Goal: Check status: Check status

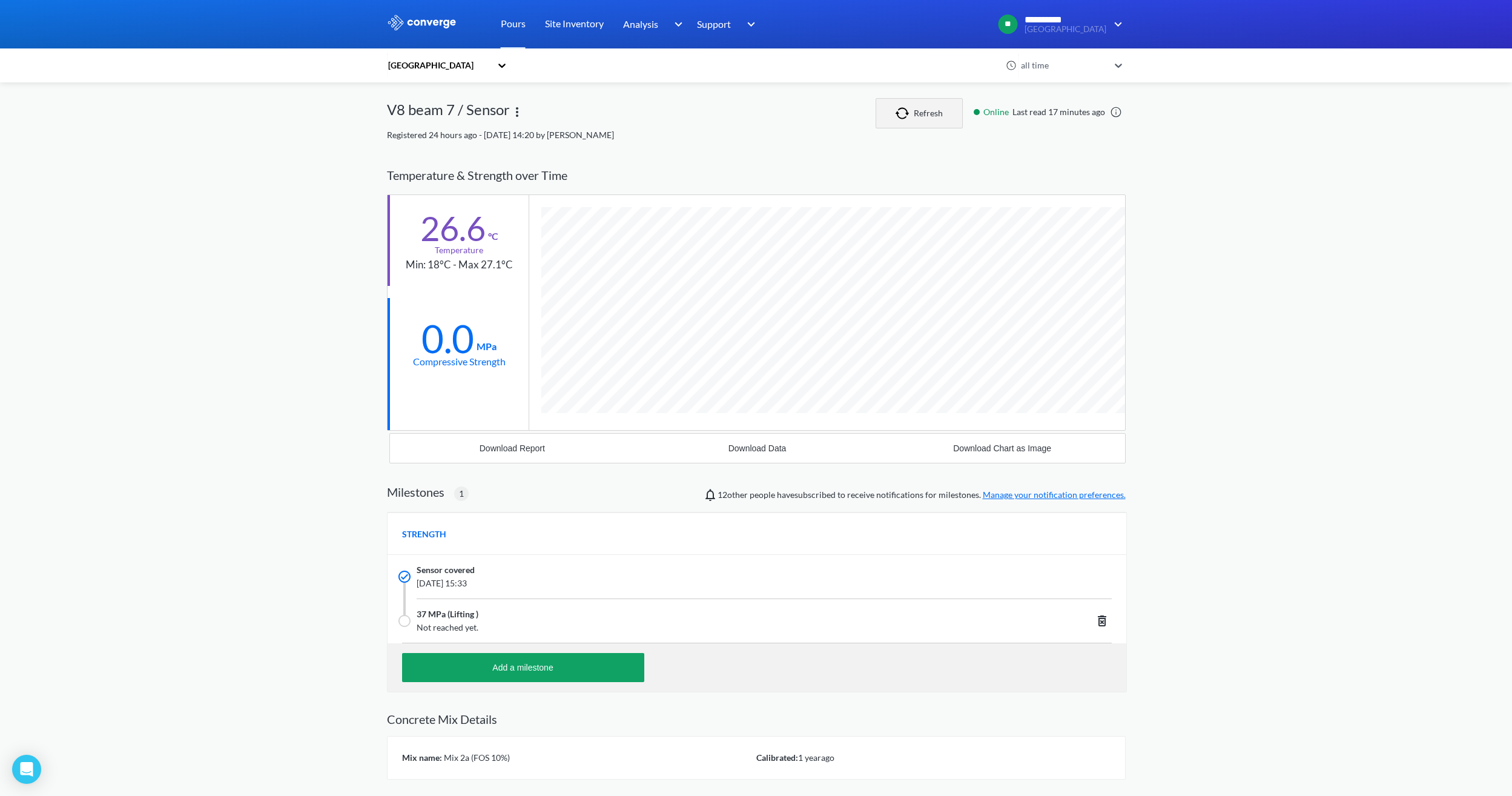
scroll to position [775, 739]
click at [936, 122] on button "Refresh" at bounding box center [919, 113] width 87 height 30
click at [924, 98] on button "Refresh" at bounding box center [919, 113] width 87 height 30
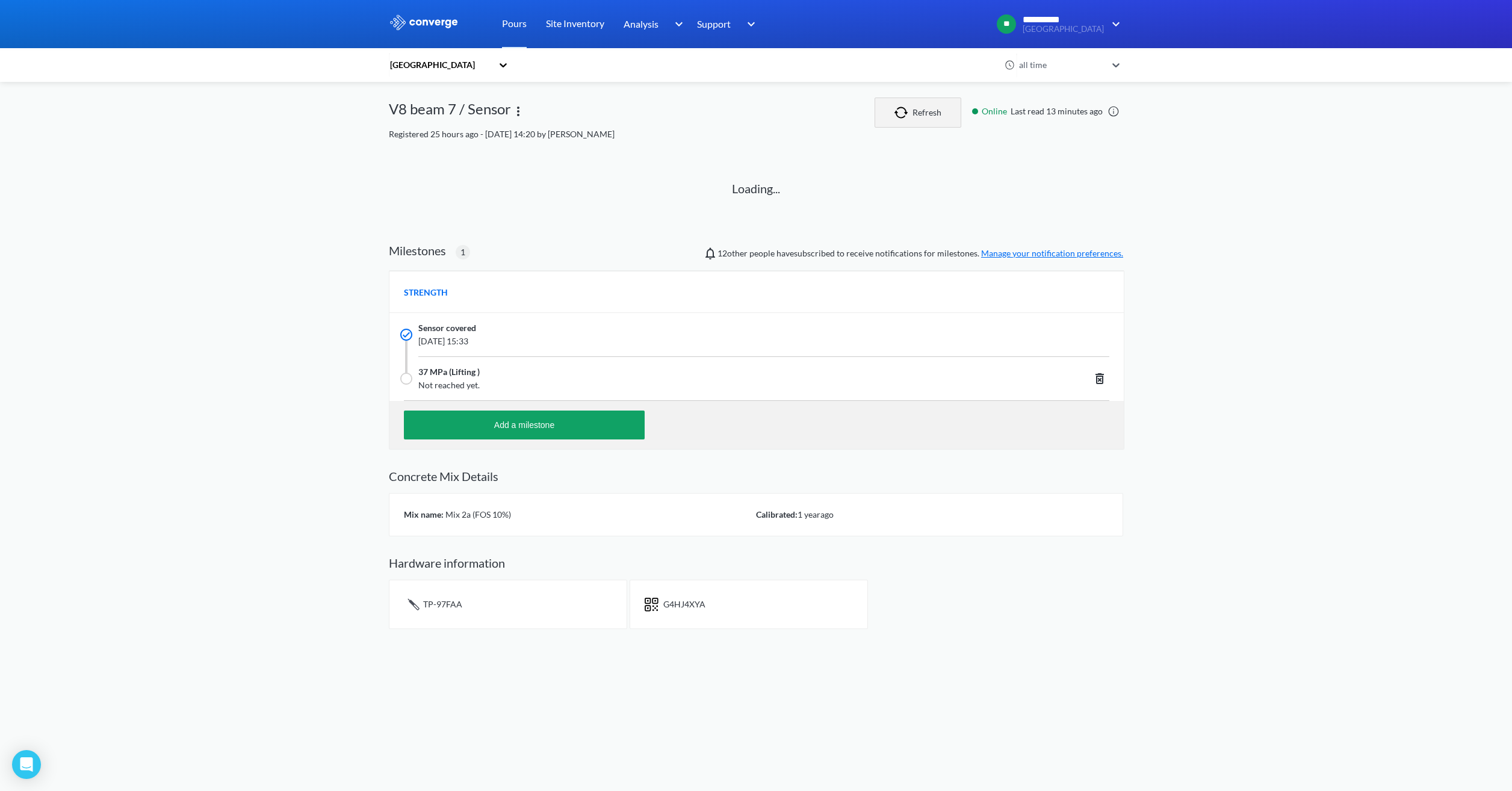
click at [918, 97] on button "Refresh" at bounding box center [917, 112] width 87 height 30
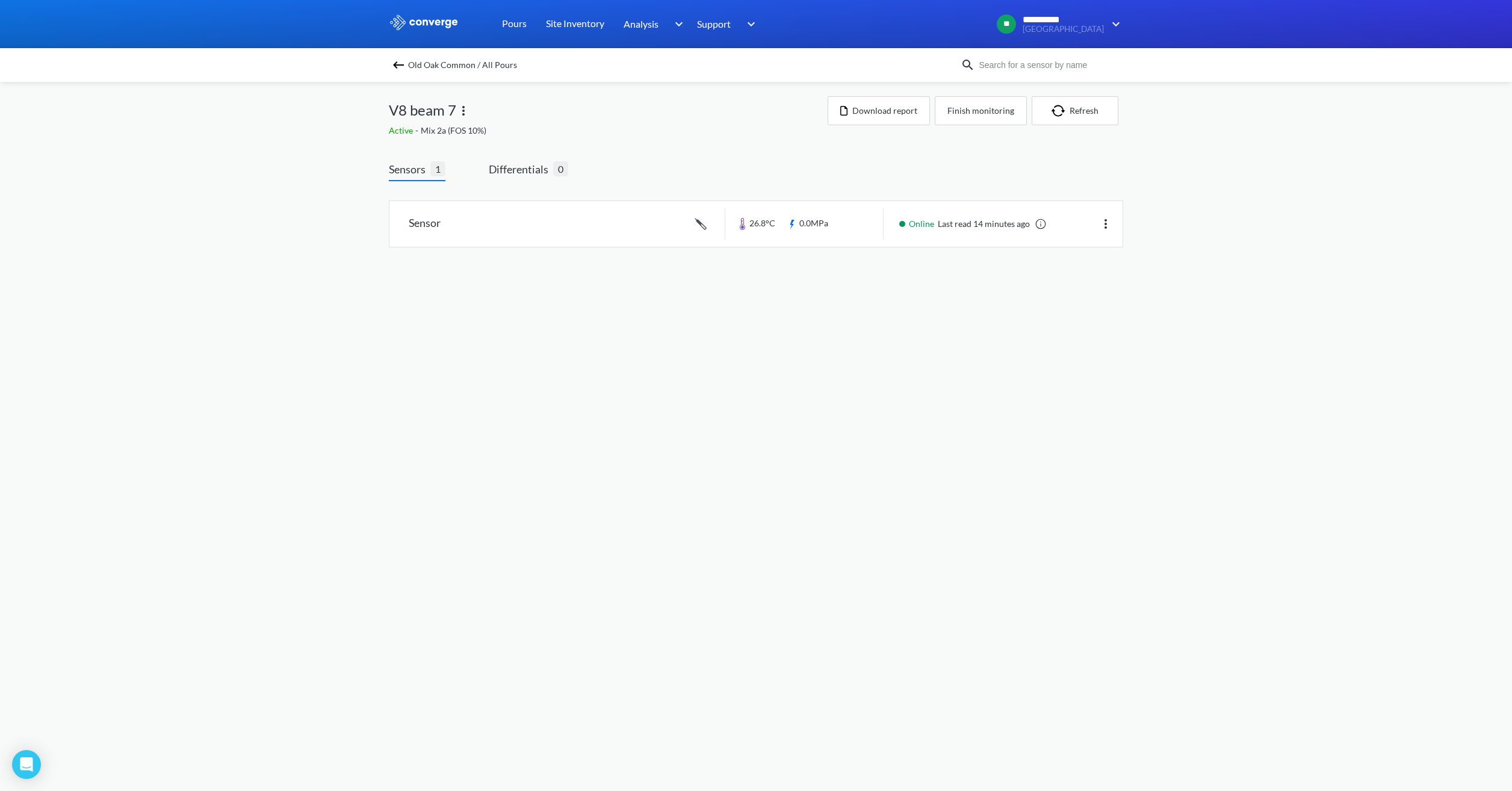
click at [396, 65] on img at bounding box center [398, 65] width 15 height 15
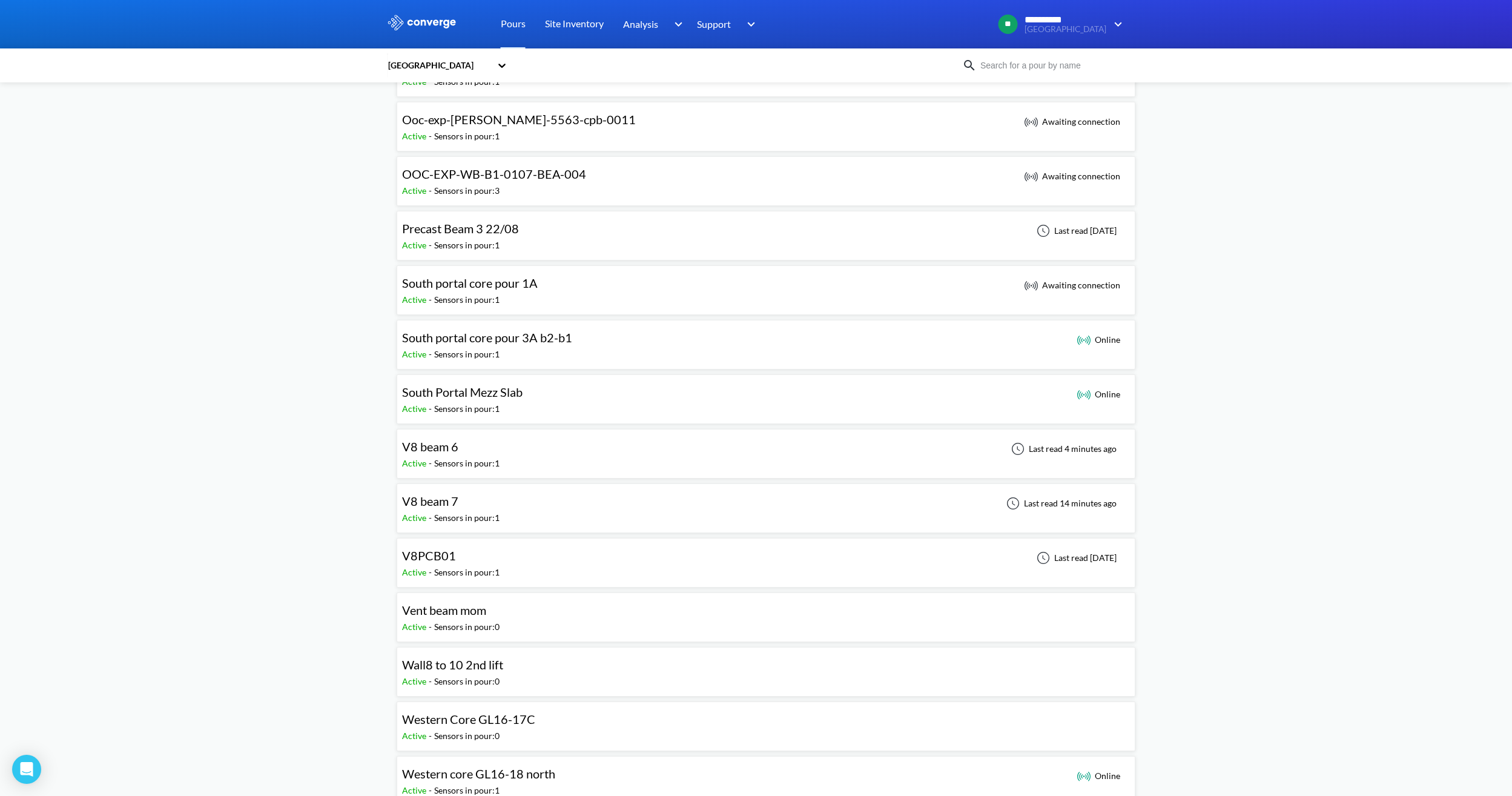
scroll to position [788, 0]
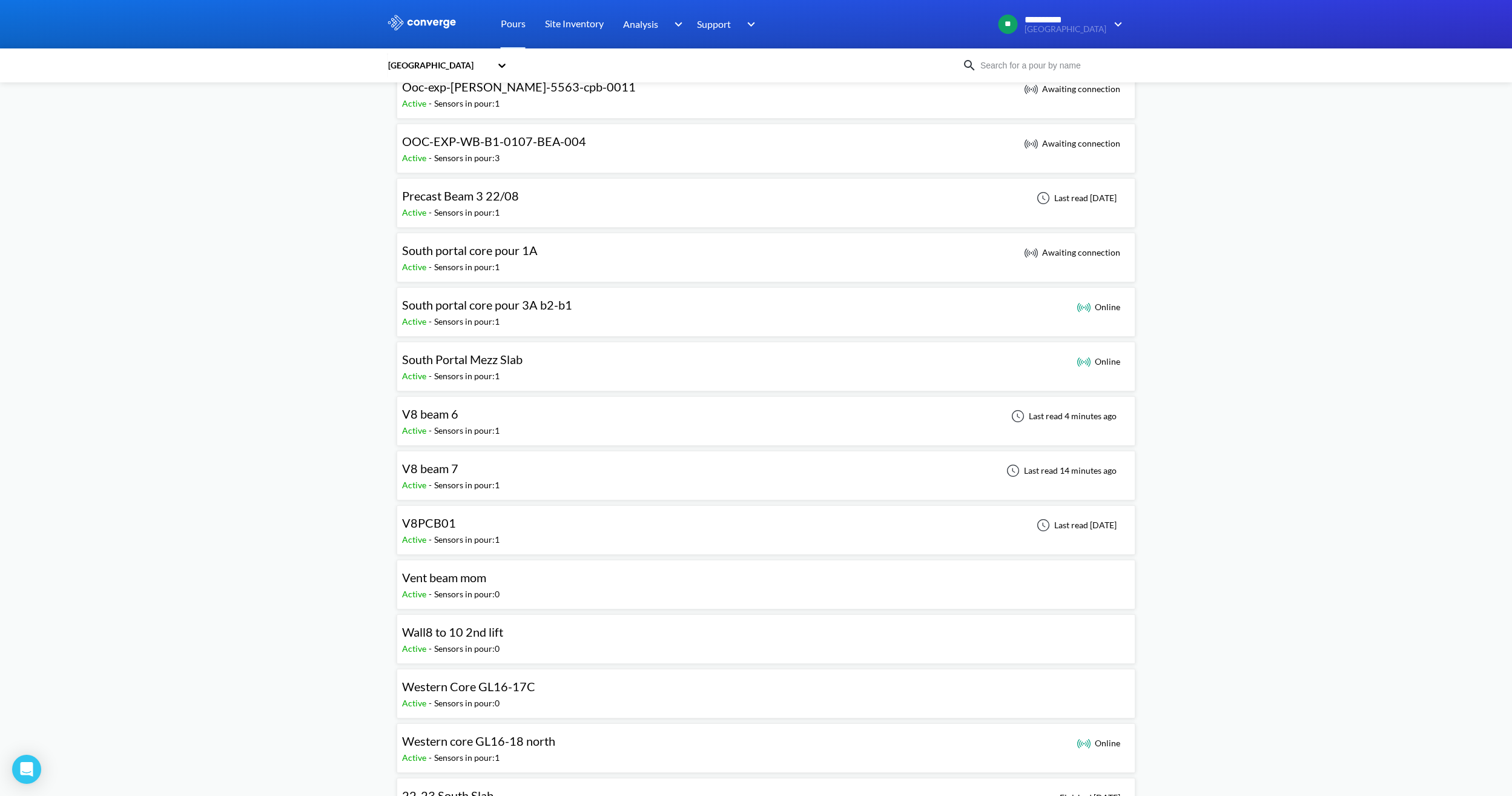
click at [506, 412] on div "V8 beam 6 Active - Sensors in pour: 1 Last read 4 minutes ago" at bounding box center [766, 421] width 728 height 39
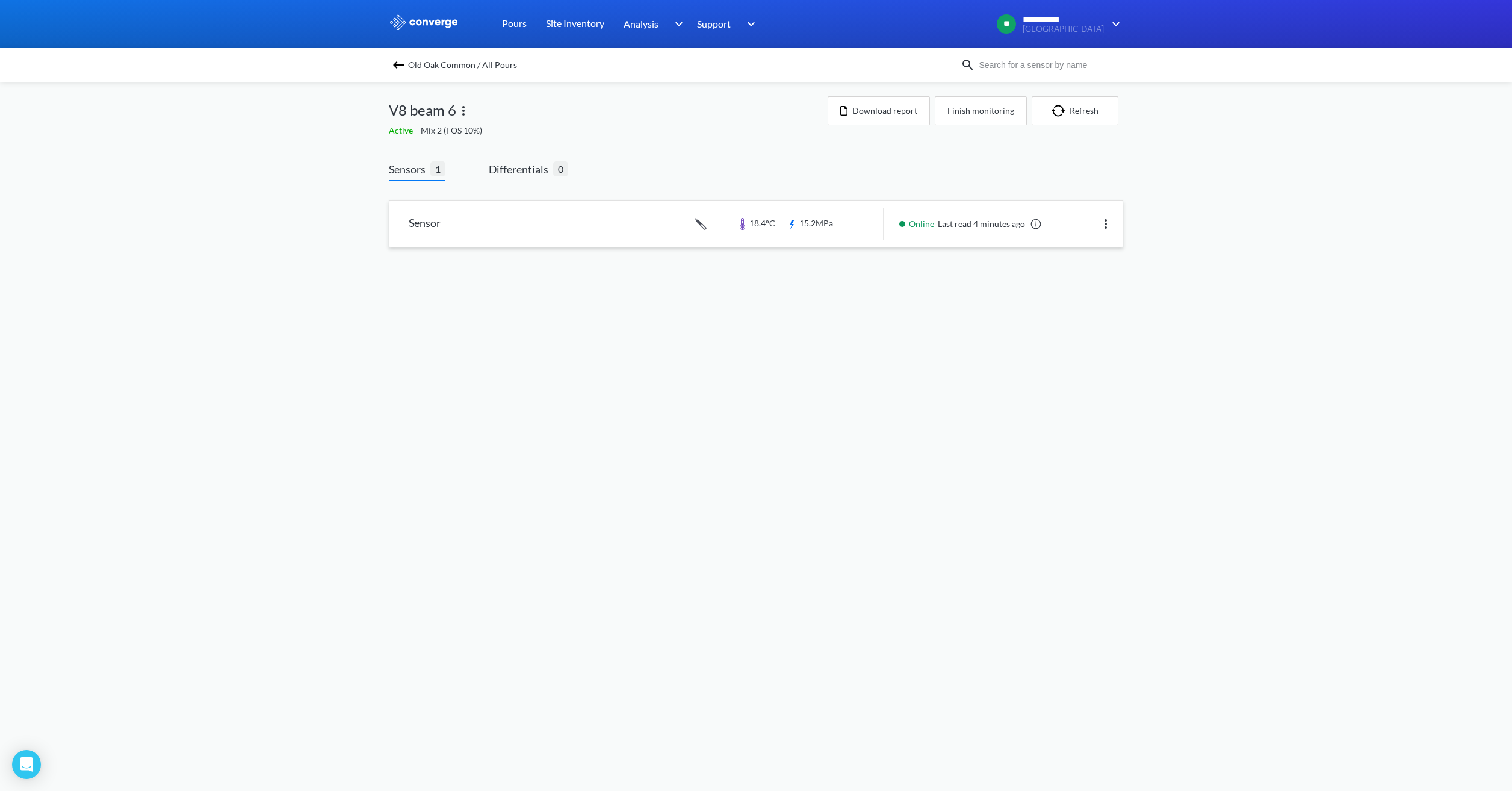
click at [649, 236] on link at bounding box center [756, 224] width 733 height 46
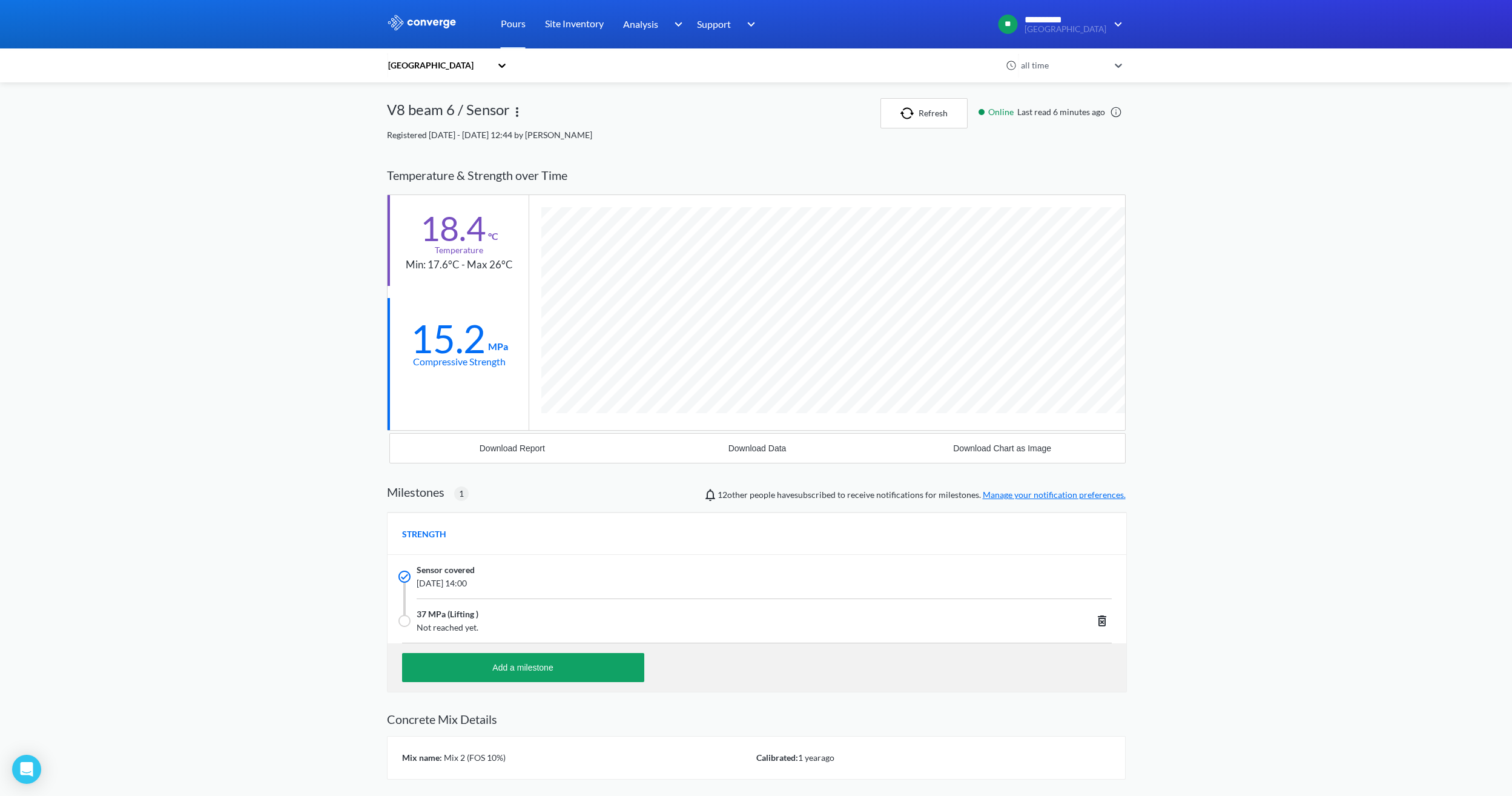
scroll to position [775, 739]
click at [917, 124] on button "Refresh" at bounding box center [924, 113] width 87 height 30
click at [922, 127] on button "Refresh" at bounding box center [919, 113] width 87 height 30
click at [960, 106] on button "Refresh" at bounding box center [919, 113] width 87 height 30
click at [263, 291] on div "**********" at bounding box center [756, 441] width 1512 height 883
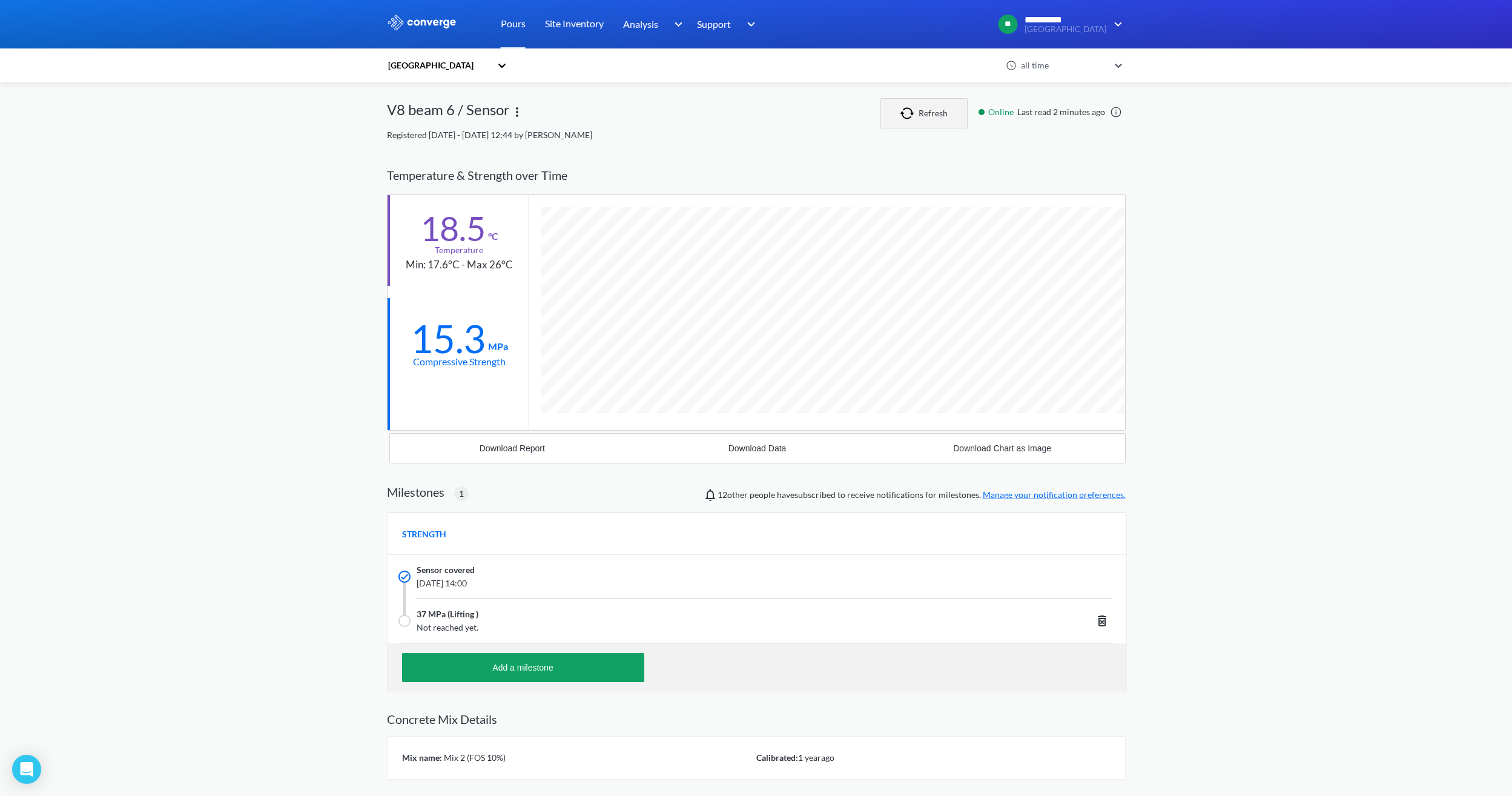
click at [910, 124] on button "Refresh" at bounding box center [924, 113] width 87 height 30
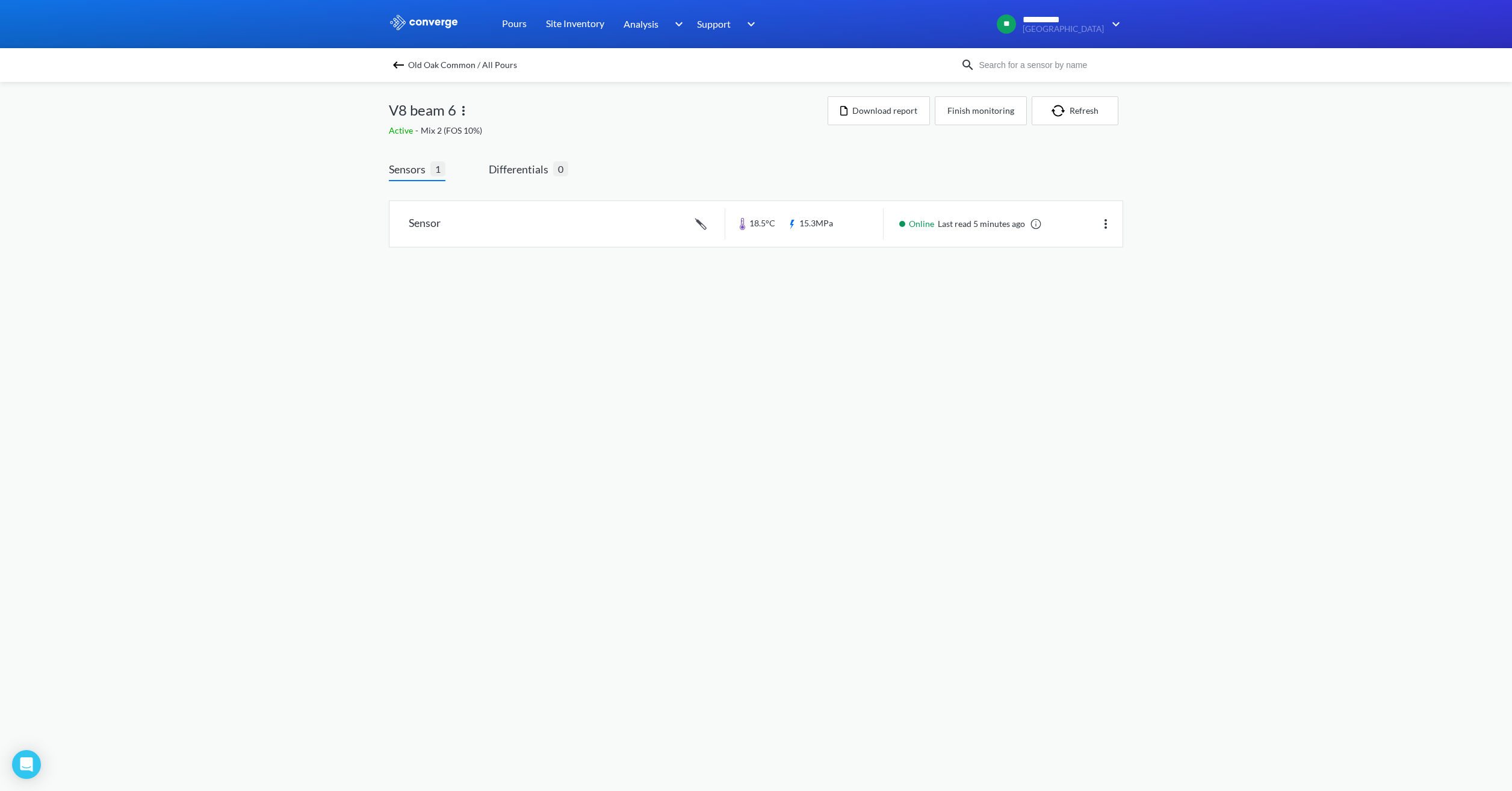
click at [399, 63] on img at bounding box center [398, 65] width 15 height 15
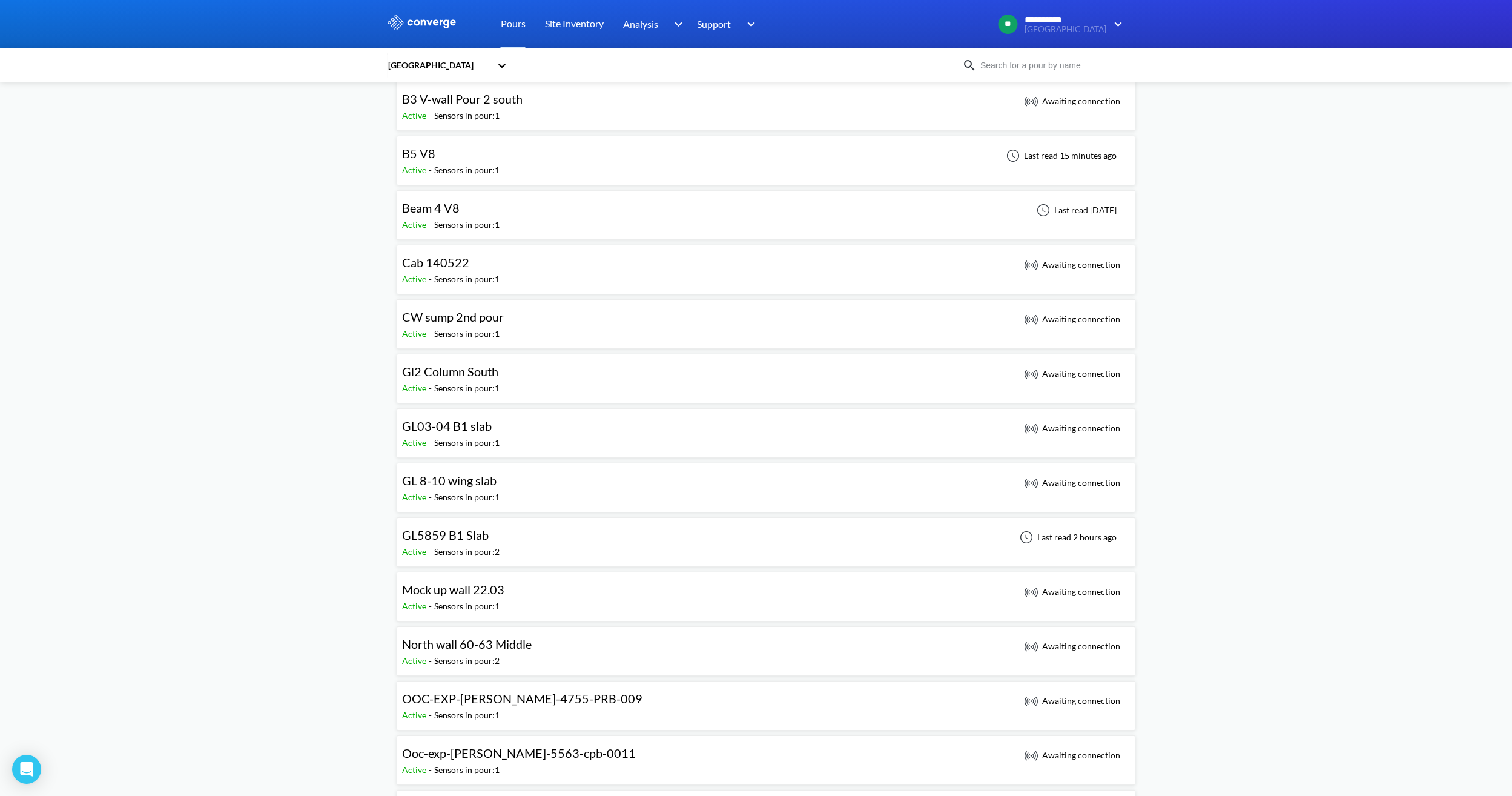
scroll to position [61, 0]
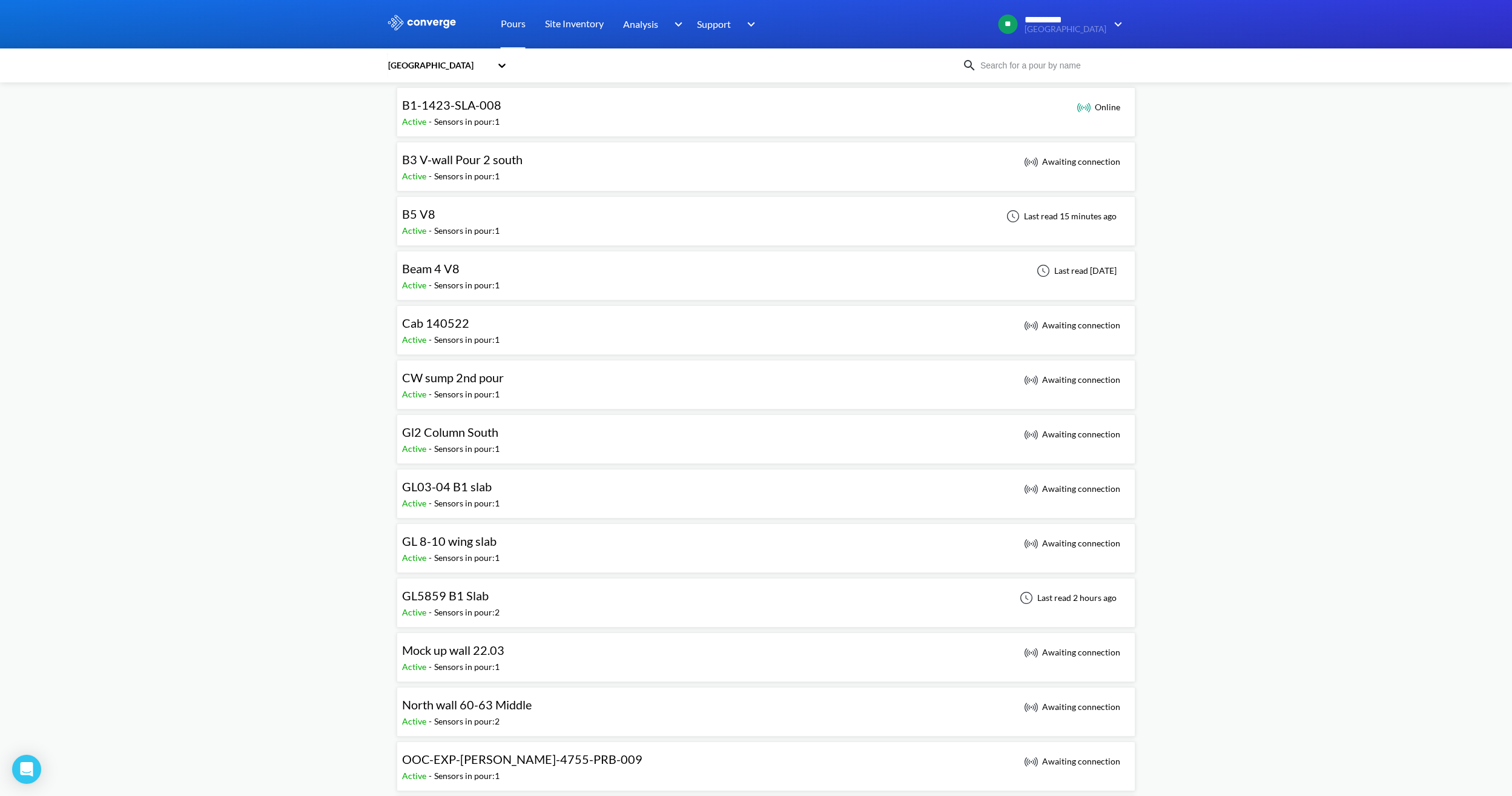
click at [469, 277] on div "Beam 4 V8" at bounding box center [451, 268] width 97 height 19
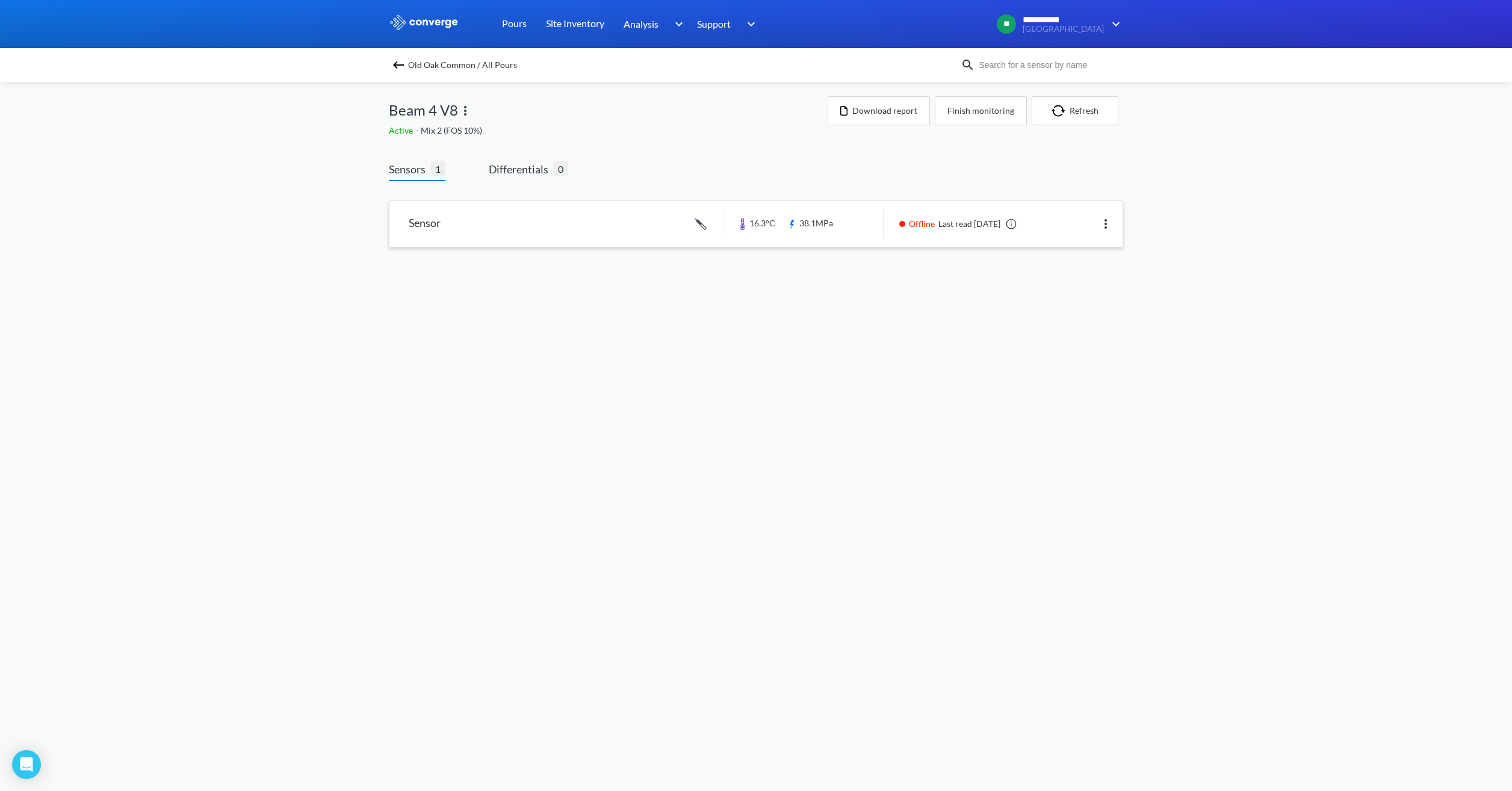
click at [845, 229] on link at bounding box center [756, 224] width 733 height 46
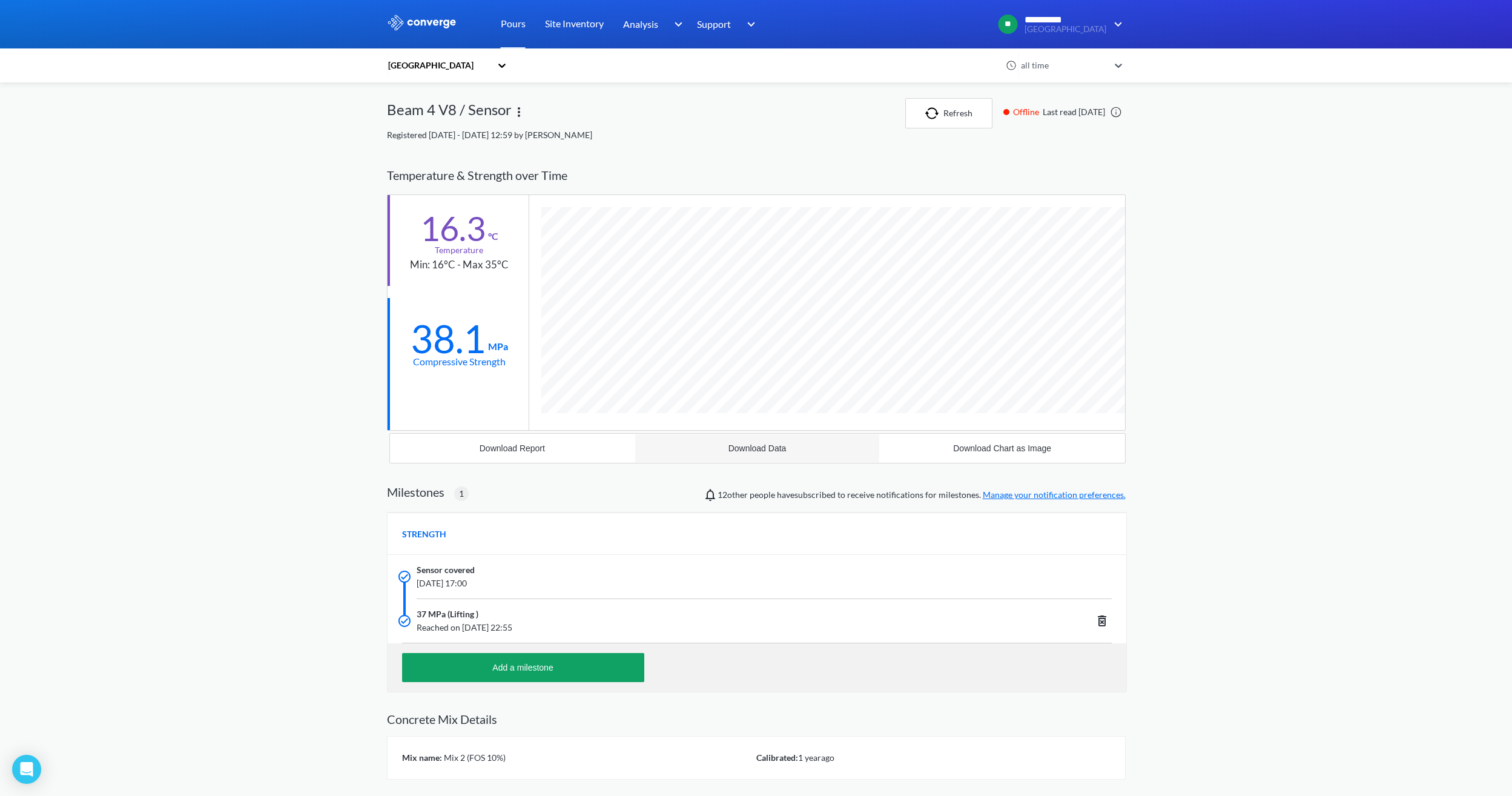
scroll to position [775, 739]
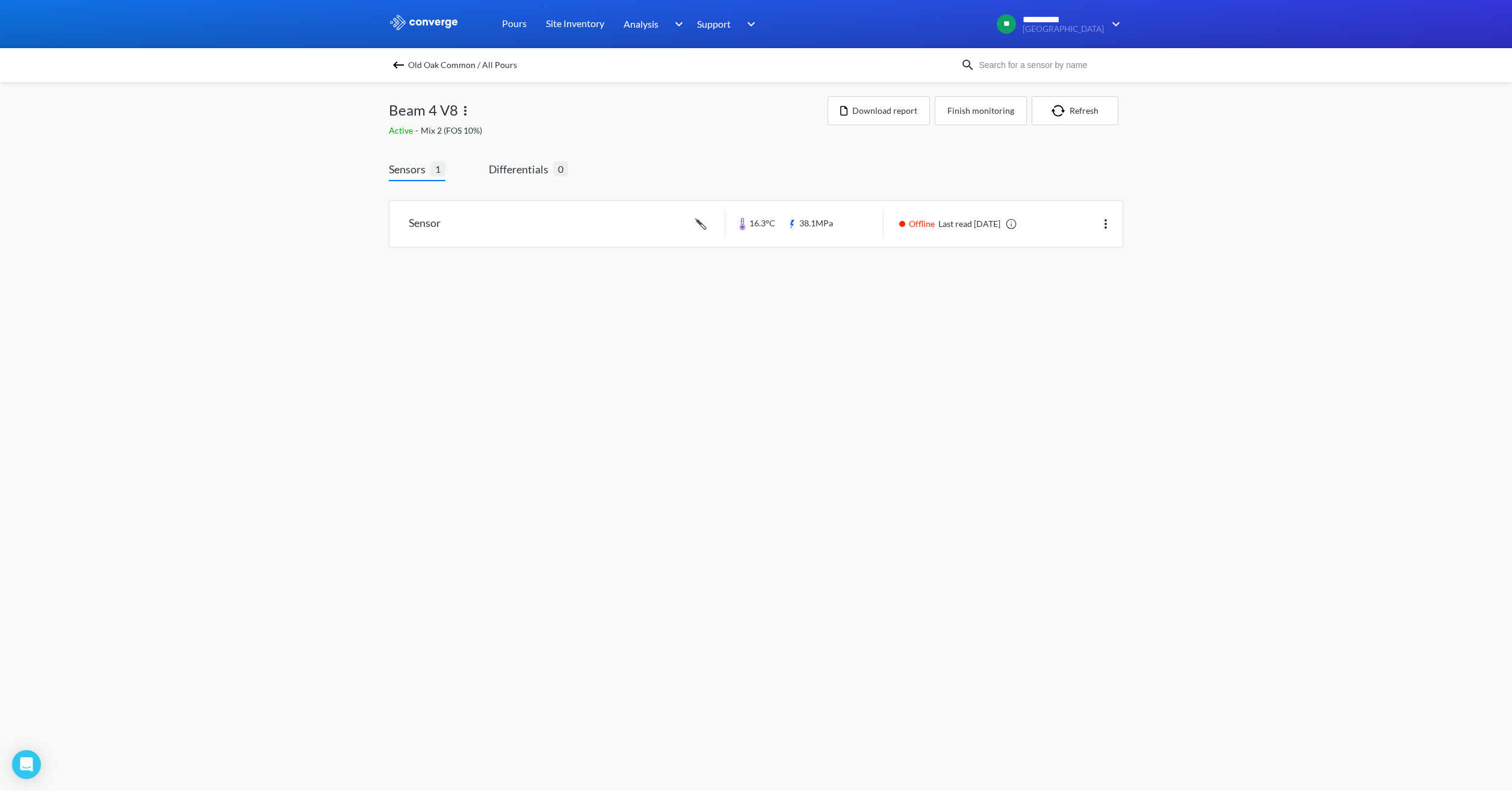
click at [395, 61] on img at bounding box center [398, 65] width 15 height 15
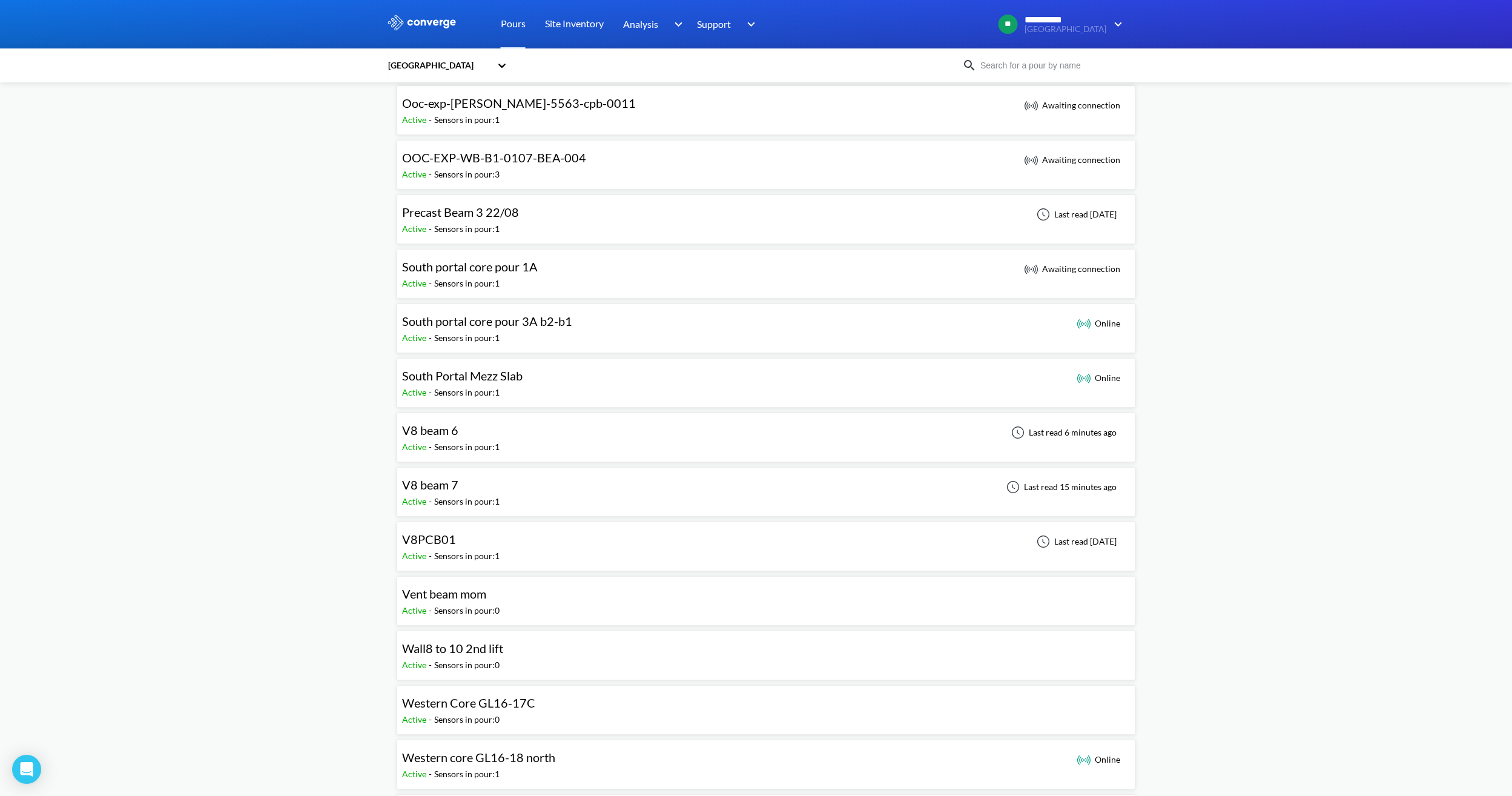
scroll to position [788, 0]
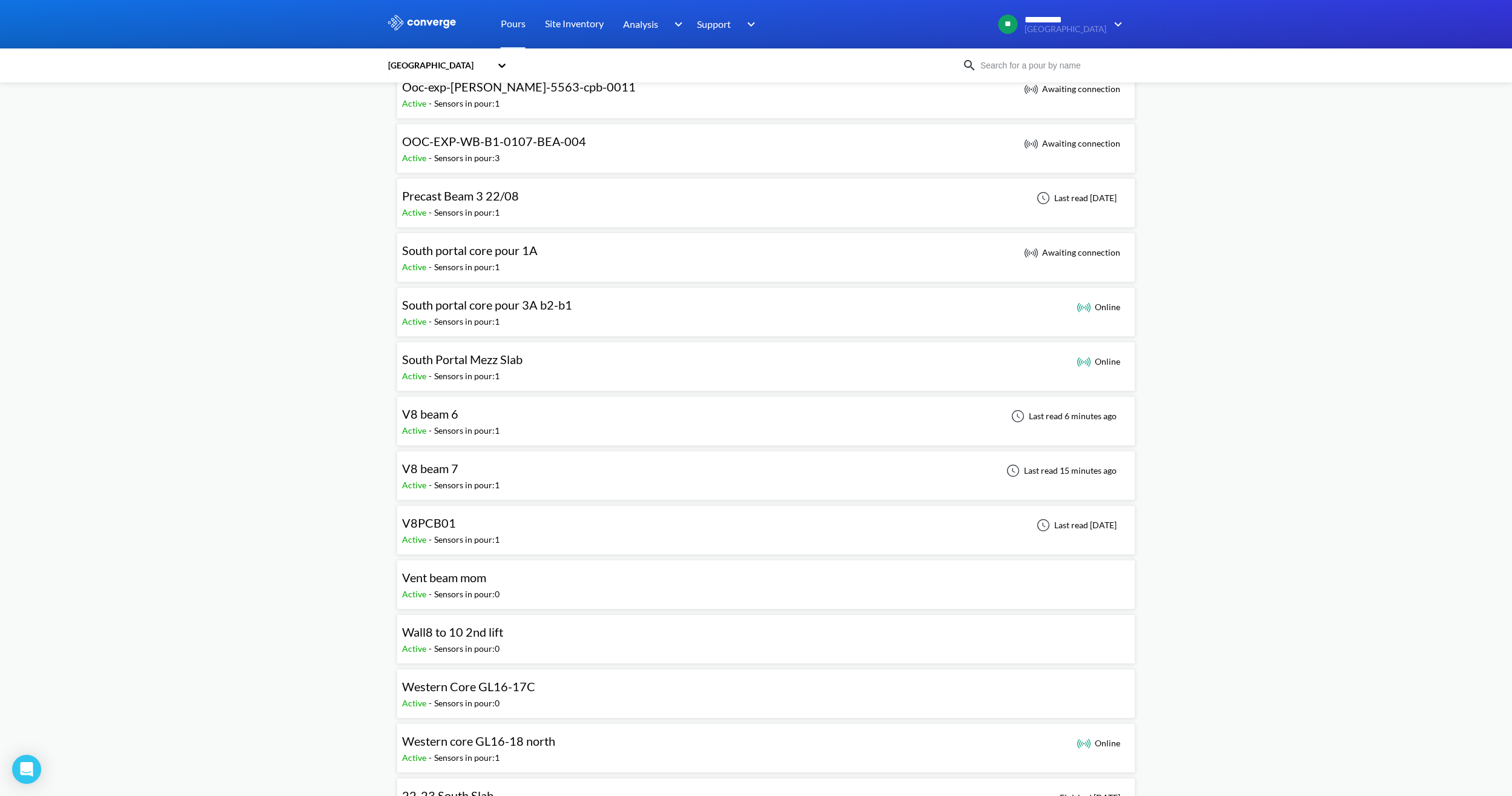
drag, startPoint x: 479, startPoint y: 424, endPoint x: 431, endPoint y: 536, distance: 121.9
click at [479, 424] on div "Sensors in pour: 1" at bounding box center [466, 431] width 65 height 13
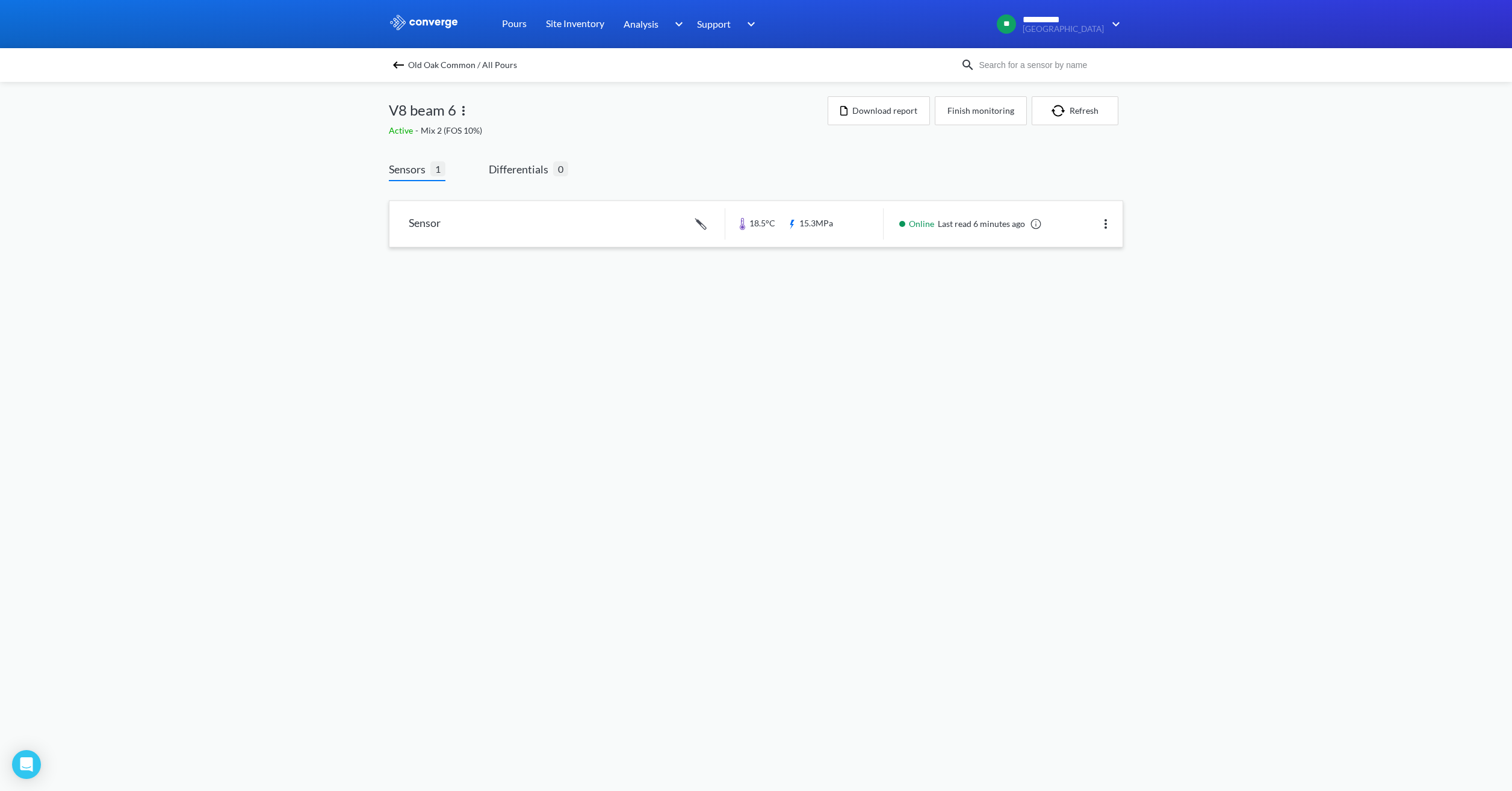
click at [670, 220] on link at bounding box center [756, 224] width 733 height 46
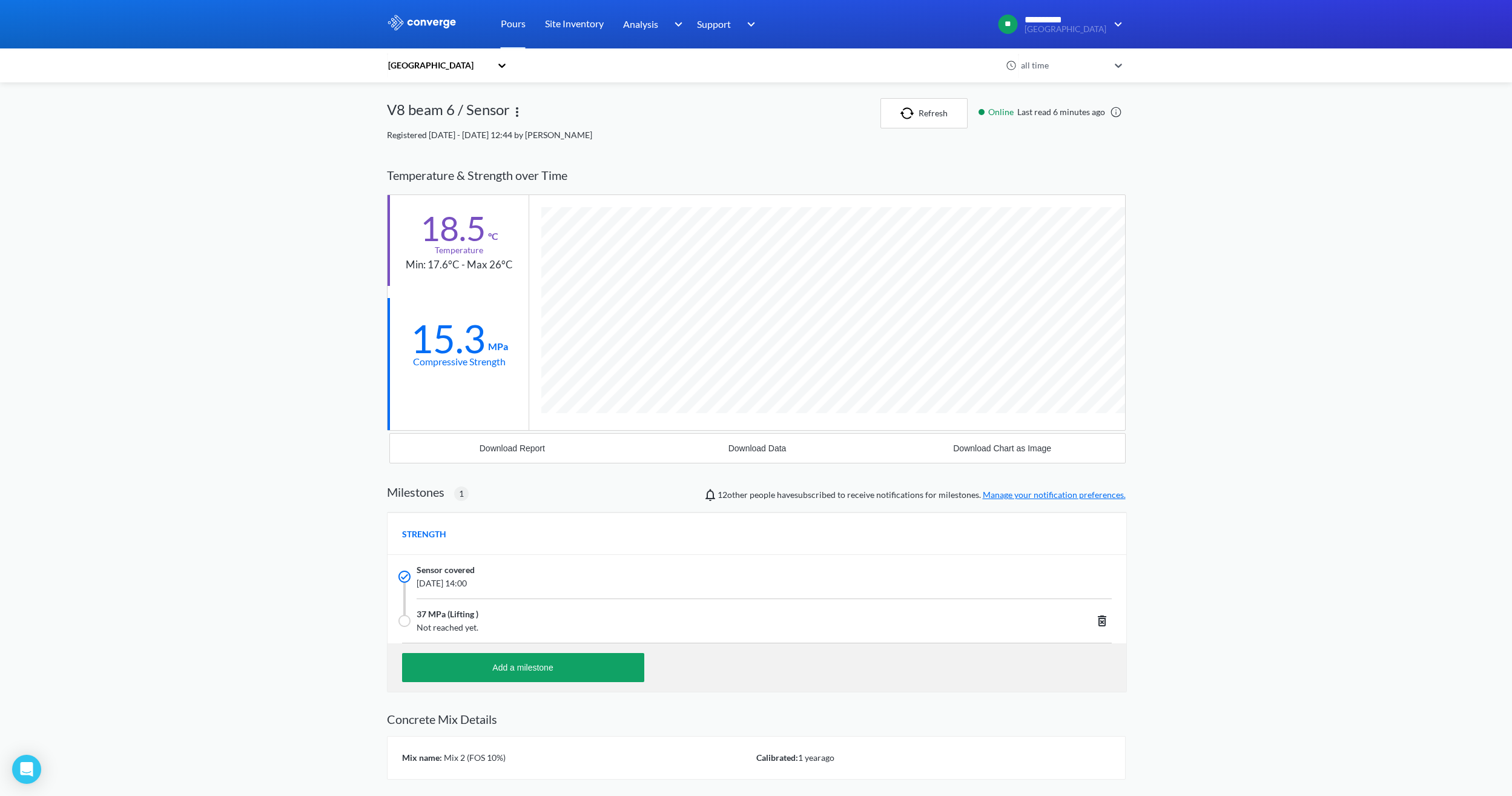
scroll to position [775, 739]
drag, startPoint x: 469, startPoint y: 584, endPoint x: 488, endPoint y: 584, distance: 19.0
click at [488, 584] on span "[DATE] 14:00" at bounding box center [691, 583] width 549 height 13
click at [486, 584] on span "[DATE] 14:00" at bounding box center [691, 583] width 549 height 13
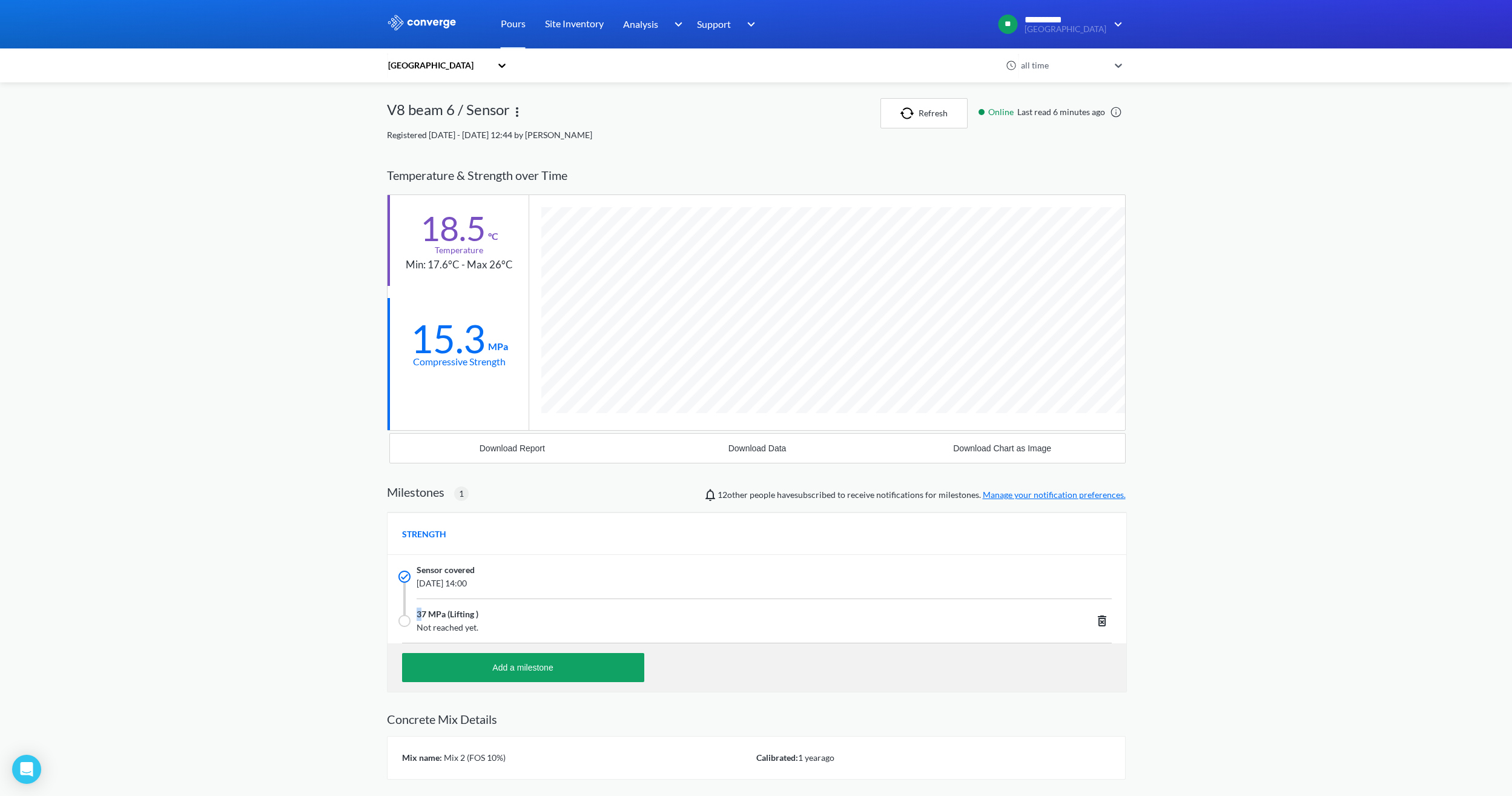
drag, startPoint x: 421, startPoint y: 617, endPoint x: 396, endPoint y: 615, distance: 25.1
click at [396, 615] on div "37 MPa (Lifting ) Not reached yet." at bounding box center [757, 621] width 739 height 43
click at [543, 637] on div "37 MPa (Lifting ) Not reached yet." at bounding box center [757, 621] width 739 height 43
drag, startPoint x: 515, startPoint y: 584, endPoint x: 416, endPoint y: 563, distance: 101.2
click at [416, 563] on div "Sensor covered [DATE] 14:00" at bounding box center [757, 577] width 739 height 43
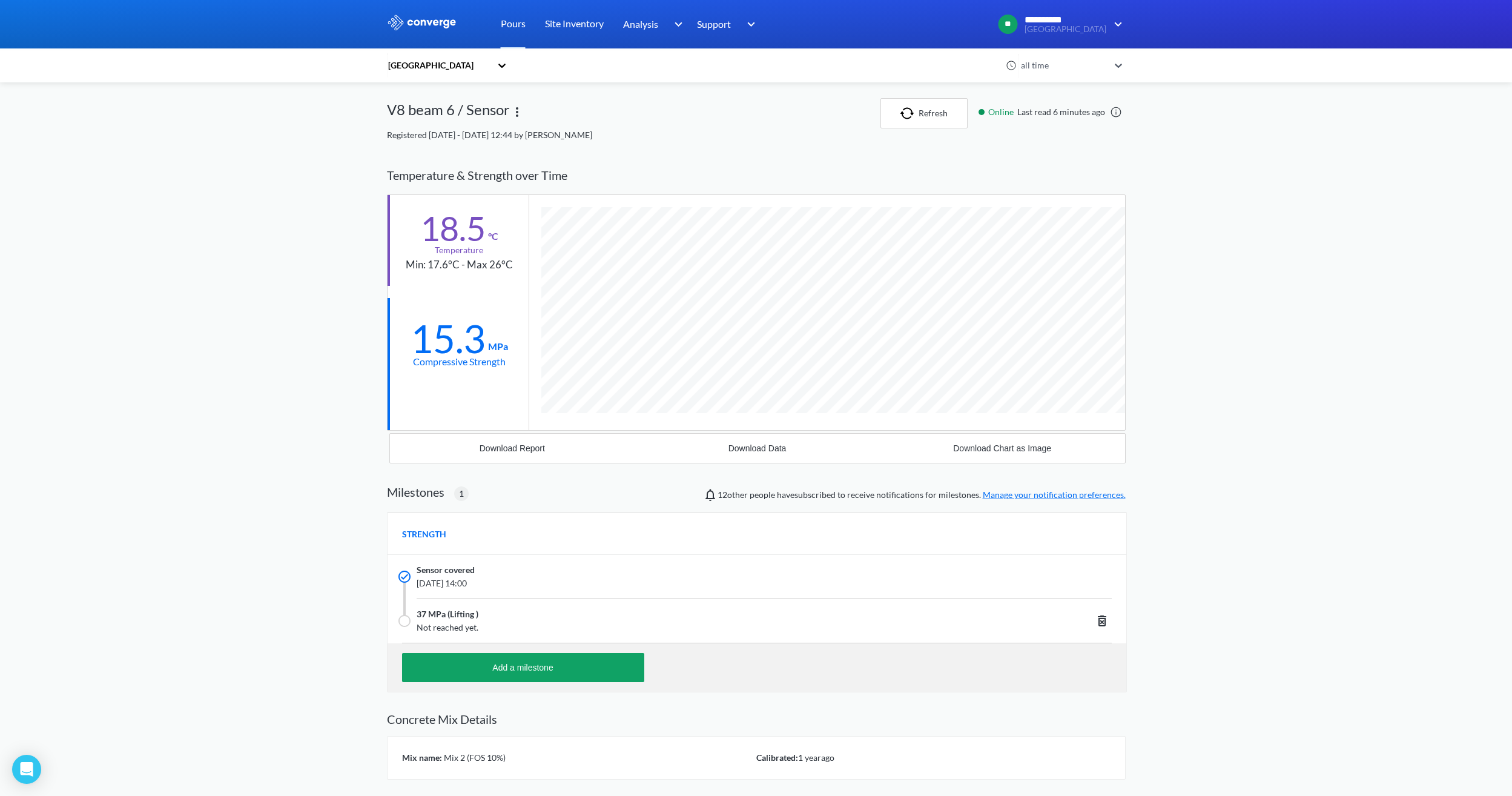
drag, startPoint x: 416, startPoint y: 563, endPoint x: 522, endPoint y: 579, distance: 107.2
click at [522, 579] on span "[DATE] 14:00" at bounding box center [691, 583] width 549 height 13
click at [963, 98] on div "Old Oak Common all time V8 beam 6 / Sensor Refresh Online Last read 6 minutes a…" at bounding box center [756, 441] width 739 height 883
click at [947, 118] on button "Refresh" at bounding box center [924, 113] width 87 height 30
